Goal: Task Accomplishment & Management: Use online tool/utility

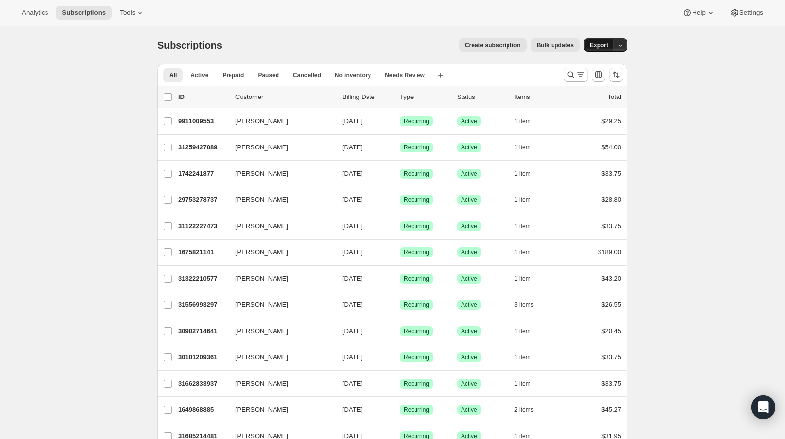
click at [608, 49] on span "Export" at bounding box center [598, 45] width 19 height 8
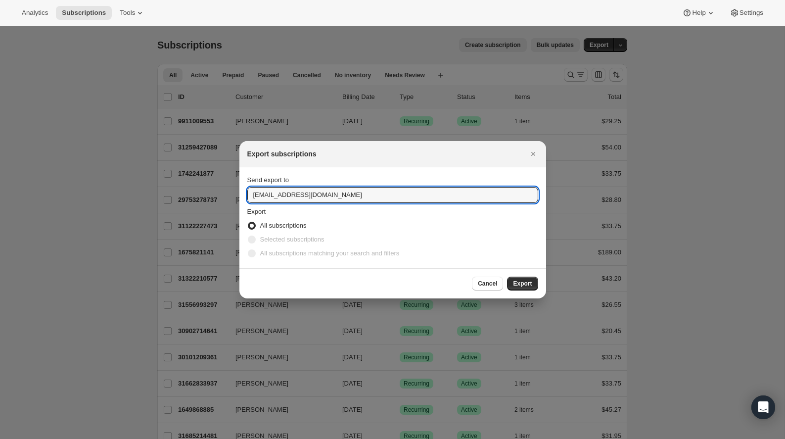
drag, startPoint x: 260, startPoint y: 184, endPoint x: 126, endPoint y: 184, distance: 134.0
type input "[PERSON_NAME][EMAIL_ADDRESS][DOMAIN_NAME]"
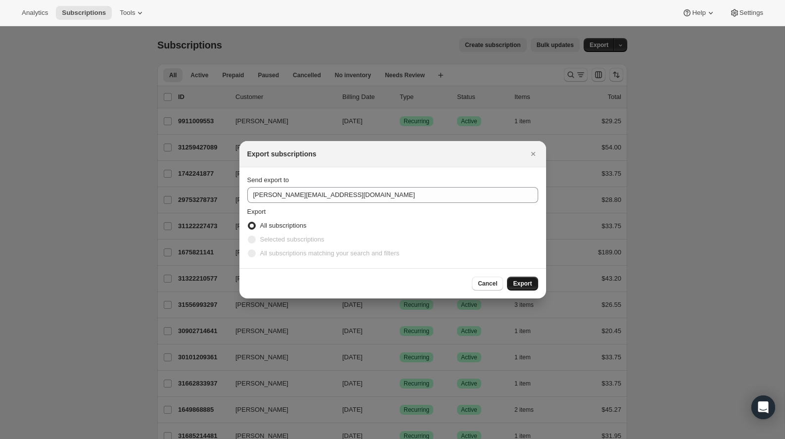
click at [531, 287] on span "Export" at bounding box center [522, 283] width 19 height 8
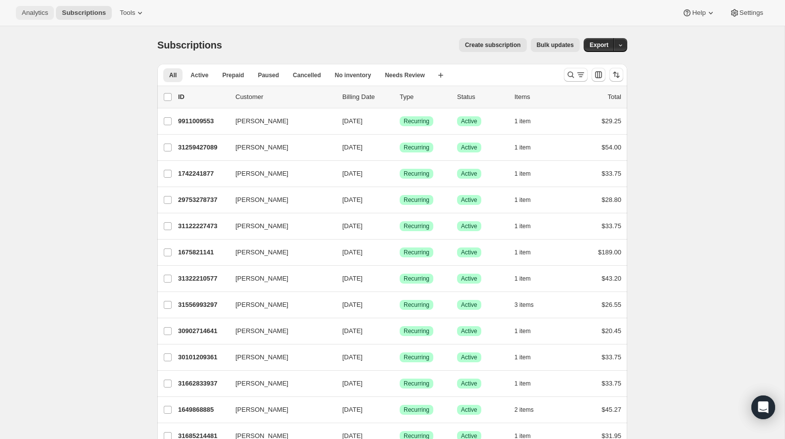
click at [46, 20] on button "Analytics" at bounding box center [35, 13] width 38 height 14
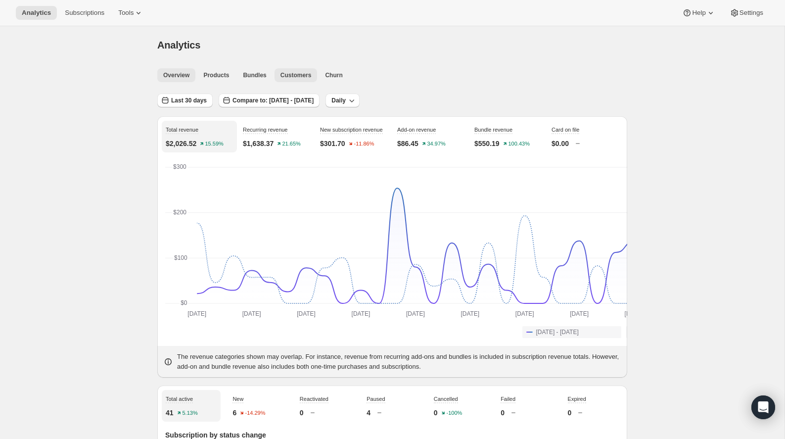
click at [280, 79] on span "Customers" at bounding box center [295, 75] width 31 height 8
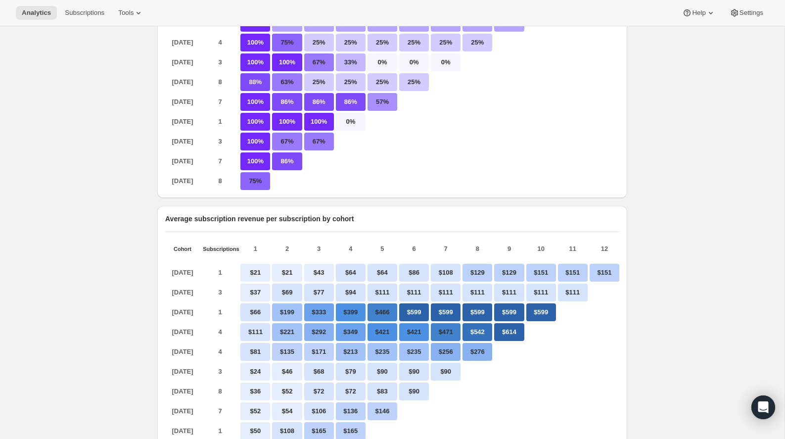
scroll to position [23, 0]
